Goal: Transaction & Acquisition: Purchase product/service

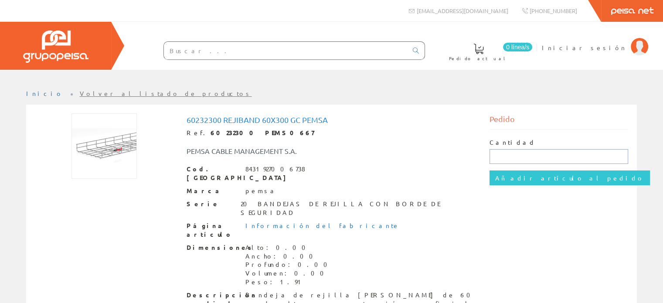
click at [516, 158] on input "text" at bounding box center [558, 156] width 139 height 15
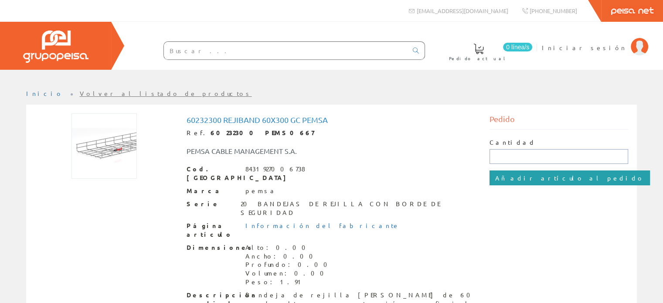
type input "150"
click at [512, 179] on input "Añadir artículo al pedido" at bounding box center [569, 177] width 160 height 15
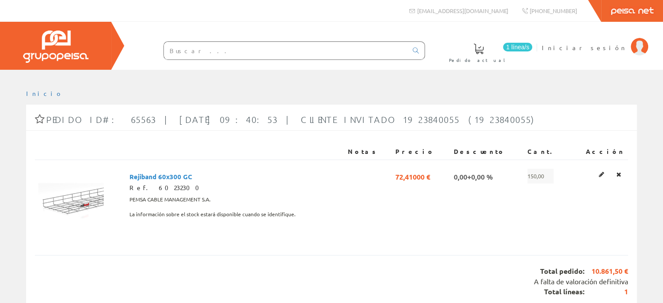
click at [227, 51] on input "text" at bounding box center [286, 50] width 244 height 17
drag, startPoint x: 137, startPoint y: 177, endPoint x: 206, endPoint y: 177, distance: 68.4
click at [206, 177] on td "Rejiband 60x300 GC Ref. 60232300 PEMSA CABLE MANAGEMENT S.A. La información sob…" at bounding box center [235, 199] width 218 height 78
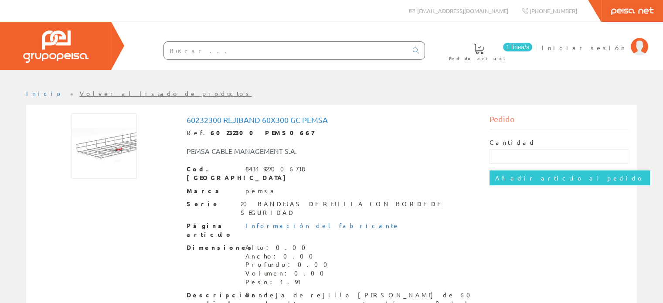
click at [264, 51] on input "text" at bounding box center [286, 50] width 244 height 17
paste input "Rejiband 35X150 GCRe"
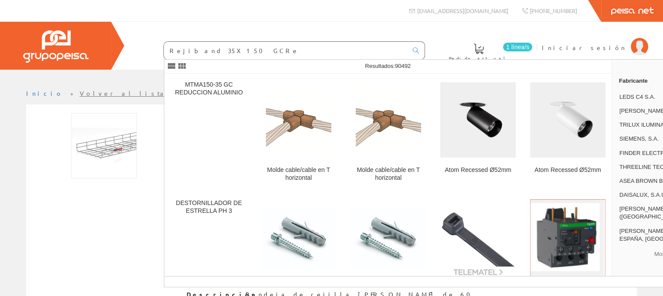
type input "Rejiband 35X150 GCRe"
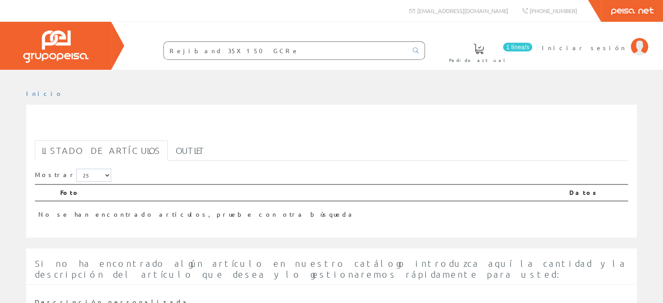
click at [215, 55] on input "Rejiband 35X150 GCRe" at bounding box center [286, 50] width 244 height 17
paste input "RAPIDE ELECTROCINCADO PEMSA 3m 60x400"
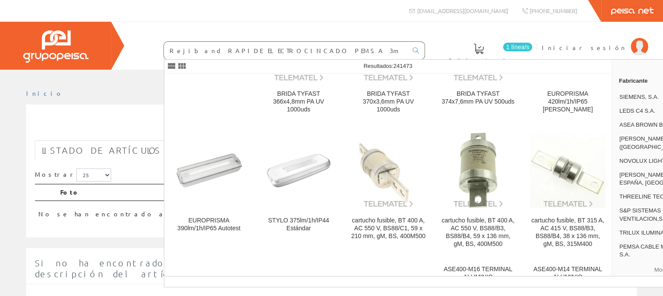
scroll to position [218, 0]
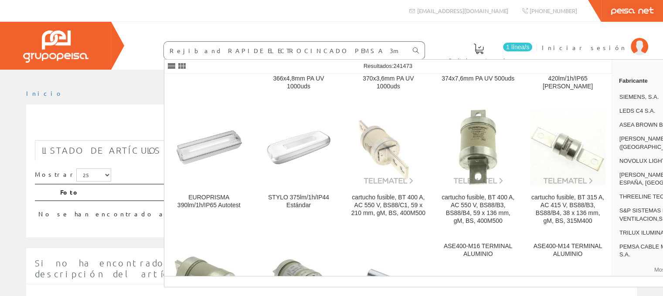
type input "Rejiband RAPIDE ELECTROCINCADO PEMSA 3m 60x400"
click at [420, 46] on link at bounding box center [415, 50] width 17 height 15
click at [417, 48] on icon at bounding box center [416, 51] width 6 height 6
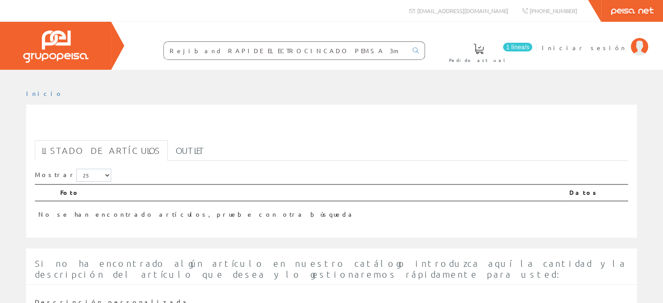
click at [274, 48] on input "Rejiband RAPIDE ELECTROCINCADO PEMSA 3m 60x400" at bounding box center [286, 50] width 244 height 17
paste input "35X150 GCRe"
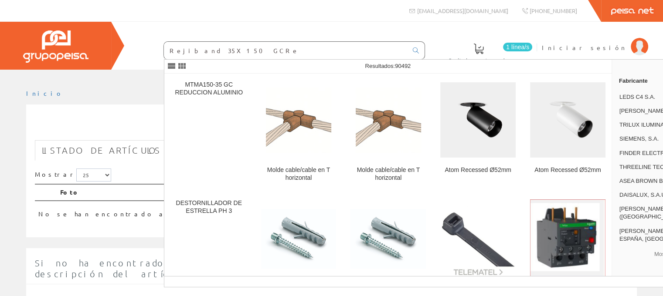
type input "Rejiband 35X150 GCRe"
click at [400, 33] on div "1 línea/s Pedido actual Iniciar sesión" at bounding box center [331, 46] width 663 height 48
click at [307, 50] on input "Rejiband 35X150 GCRe" at bounding box center [286, 50] width 244 height 17
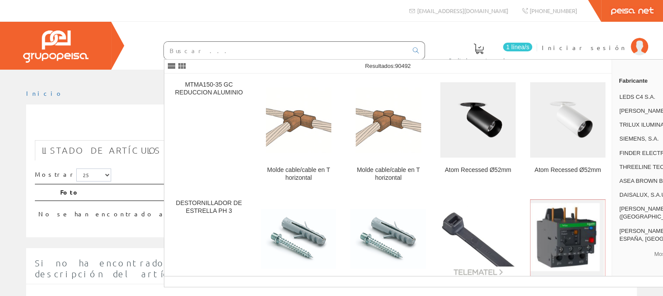
click at [206, 24] on div "1 línea/s Pedido actual Iniciar sesión" at bounding box center [331, 46] width 663 height 48
click at [278, 48] on input "text" at bounding box center [286, 50] width 244 height 17
paste input "Luminaria emerg+señ.+lámp.luz emerg.fluores.no permanente,170 a 200lm,auton<2h,…"
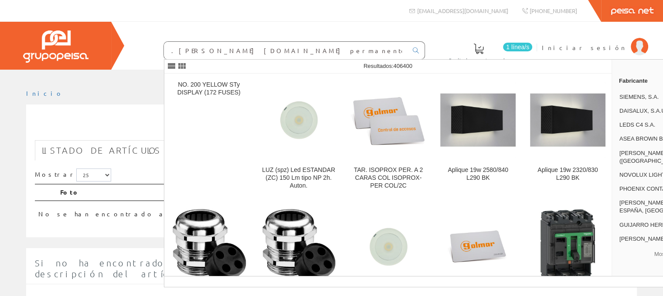
type input "Luminaria emerg+señ.+lámp.luz emerg.fluores.no permanente,170 a 200lm,auton<2h,…"
click at [277, 41] on div "Luminaria emerg+señ.+lámp.luz emerg.fluores.no permanente,170 a 200lm,auton<2h,…" at bounding box center [277, 48] width 296 height 24
click at [272, 47] on input "Luminaria emerg+señ.+lámp.luz emerg.fluores.no permanente,170 a 200lm,auton<2h,…" at bounding box center [286, 50] width 244 height 17
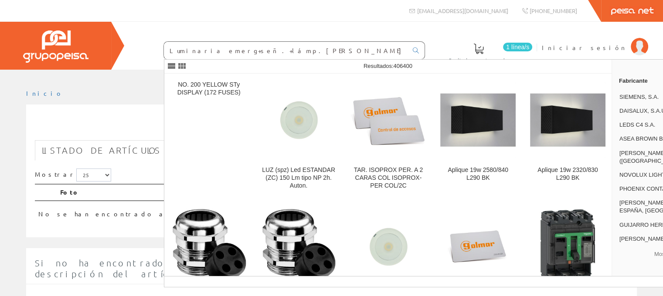
click at [272, 47] on input "Luminaria emerg+señ.+lámp.luz emerg.fluores.no permanente,170 a 200lm,auton<2h,…" at bounding box center [286, 50] width 244 height 17
paste input "Tubo de PVC de 50 mm"
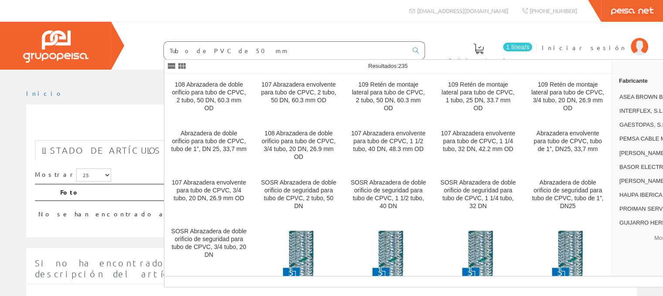
click at [237, 47] on input "Tubo de PVC de 50 mm" at bounding box center [286, 50] width 244 height 17
paste input "curvable corrugado de polietileno, de doble capa, lisa la interior y corrugada …"
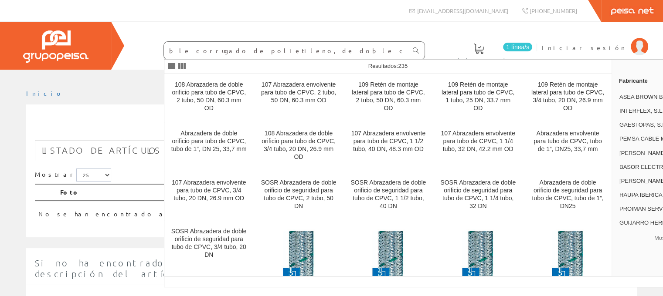
type input "Tubo curvable corrugado de polietileno, de doble capa, lisa la interior y corru…"
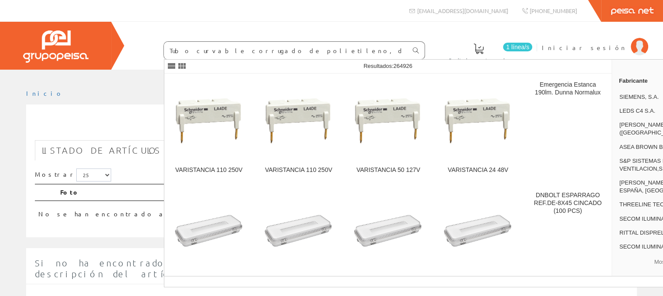
click at [420, 48] on link at bounding box center [415, 50] width 17 height 15
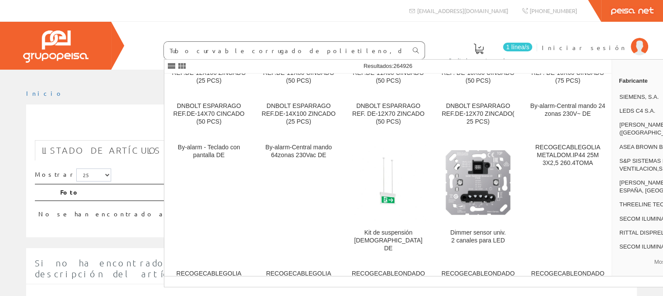
scroll to position [261, 0]
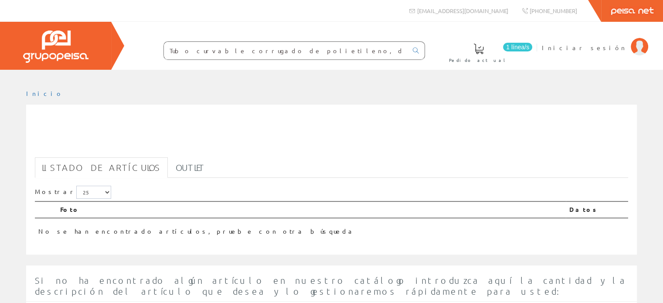
click at [371, 53] on input "Tubo curvable corrugado de polietileno, de doble capa, lisa la interior y corru…" at bounding box center [286, 50] width 244 height 17
click at [276, 52] on input "Tubo curvable corrugado de polietileno, de doble capa, lisa la interior y corru…" at bounding box center [286, 50] width 244 height 17
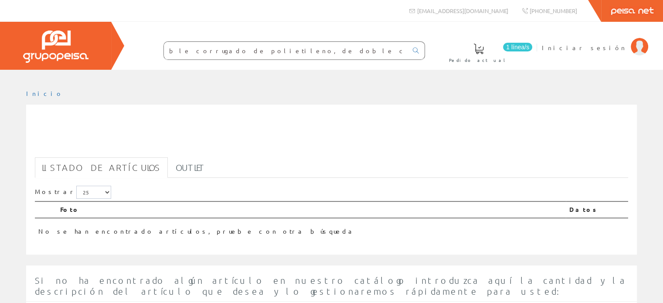
drag, startPoint x: 323, startPoint y: 50, endPoint x: 378, endPoint y: 50, distance: 55.8
click at [378, 50] on input "Tubo curvable corrugado de polietileno, de doble capa, lisa la interior y corru…" at bounding box center [286, 50] width 244 height 17
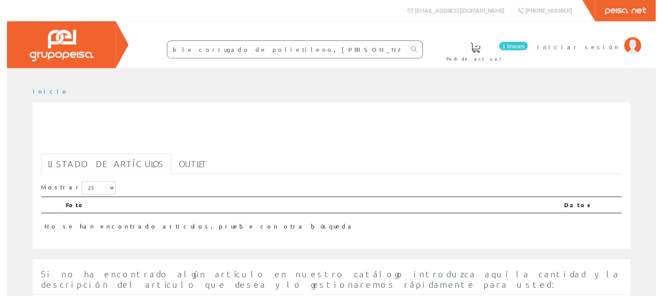
scroll to position [0, 0]
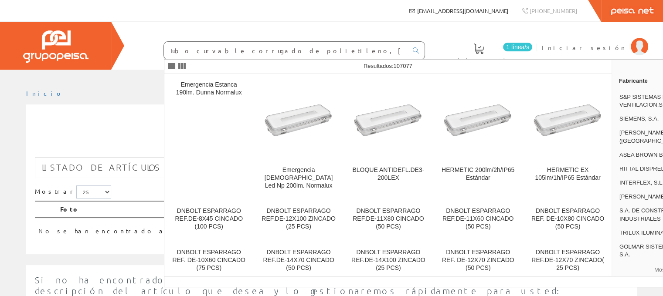
type input "Tubo curvable corrugado de polietileno, [PERSON_NAME] capa, 200 mm"
